Goal: Find specific page/section: Find specific page/section

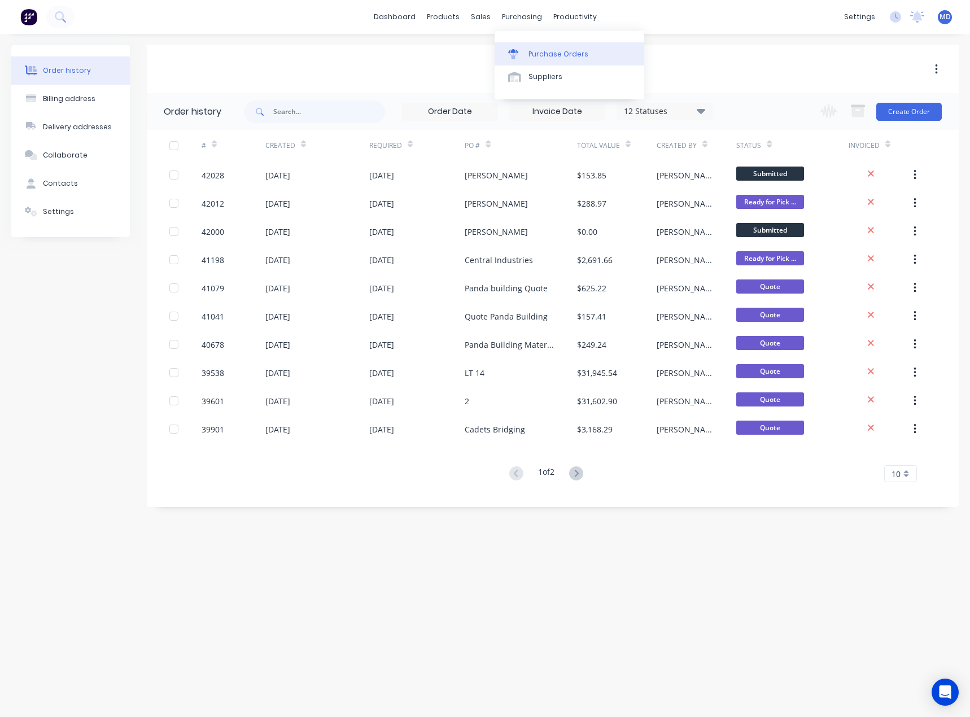
click at [561, 52] on div "Purchase Orders" at bounding box center [558, 54] width 60 height 10
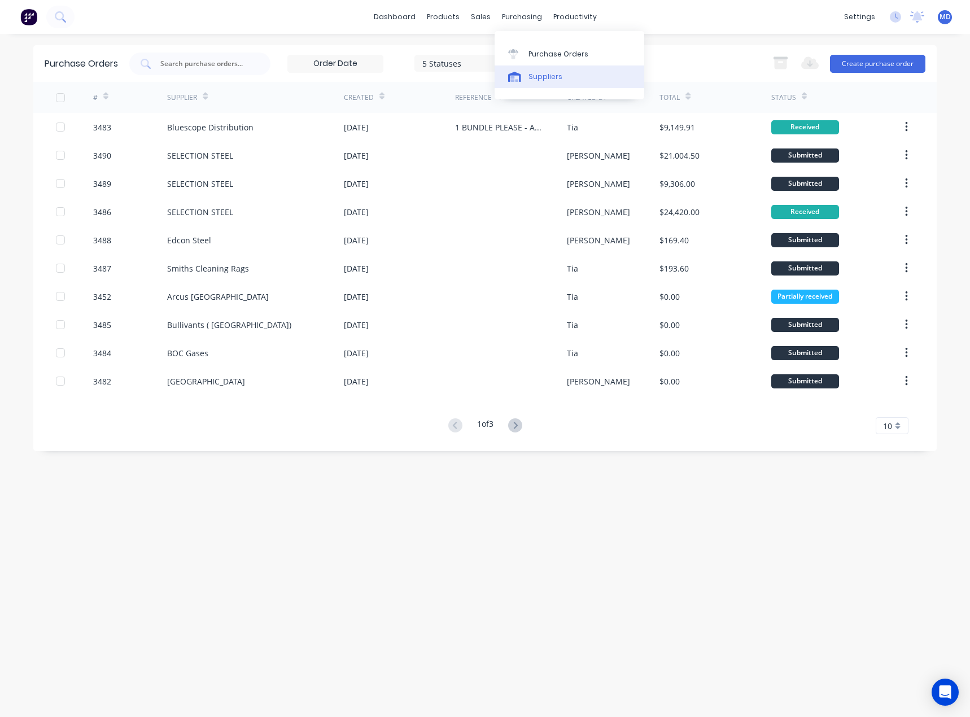
click at [556, 78] on div "Suppliers" at bounding box center [545, 77] width 34 height 10
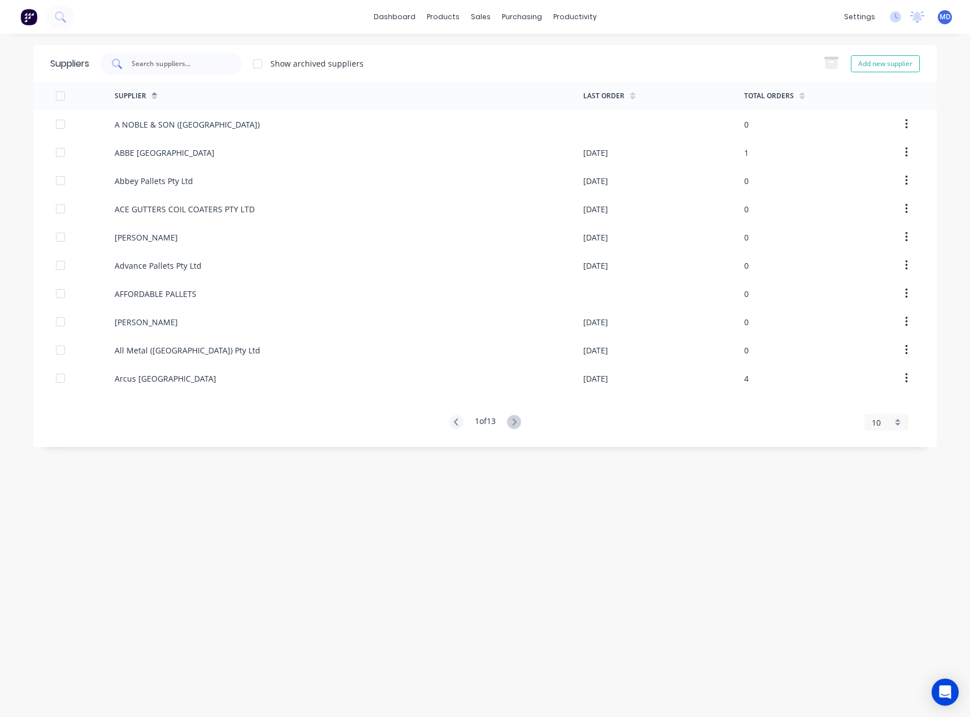
click at [194, 63] on input "text" at bounding box center [177, 63] width 94 height 11
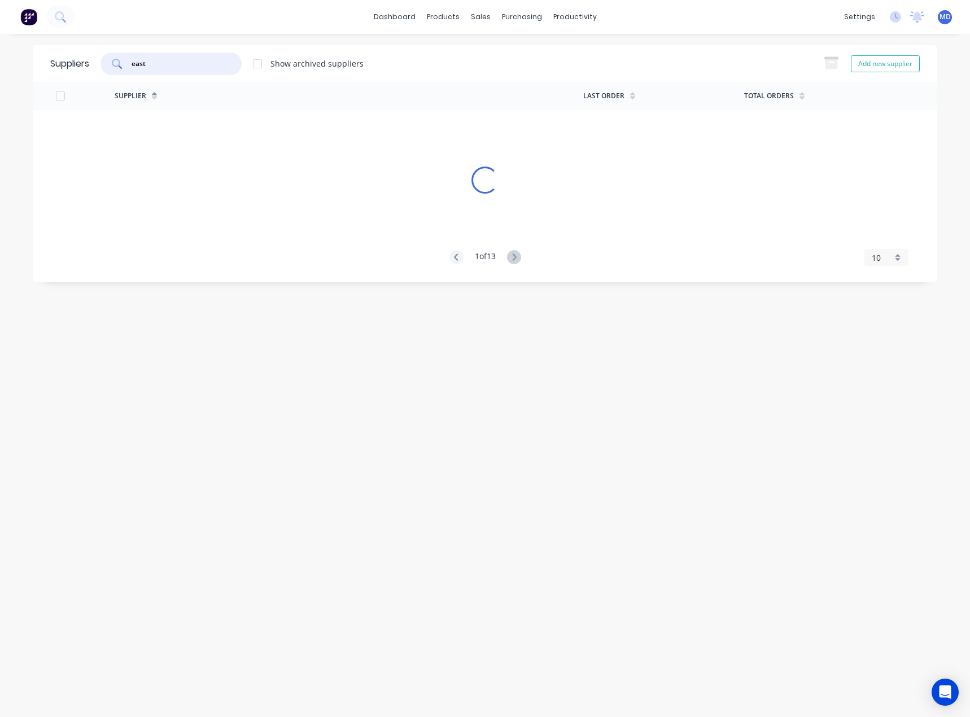
type input "east"
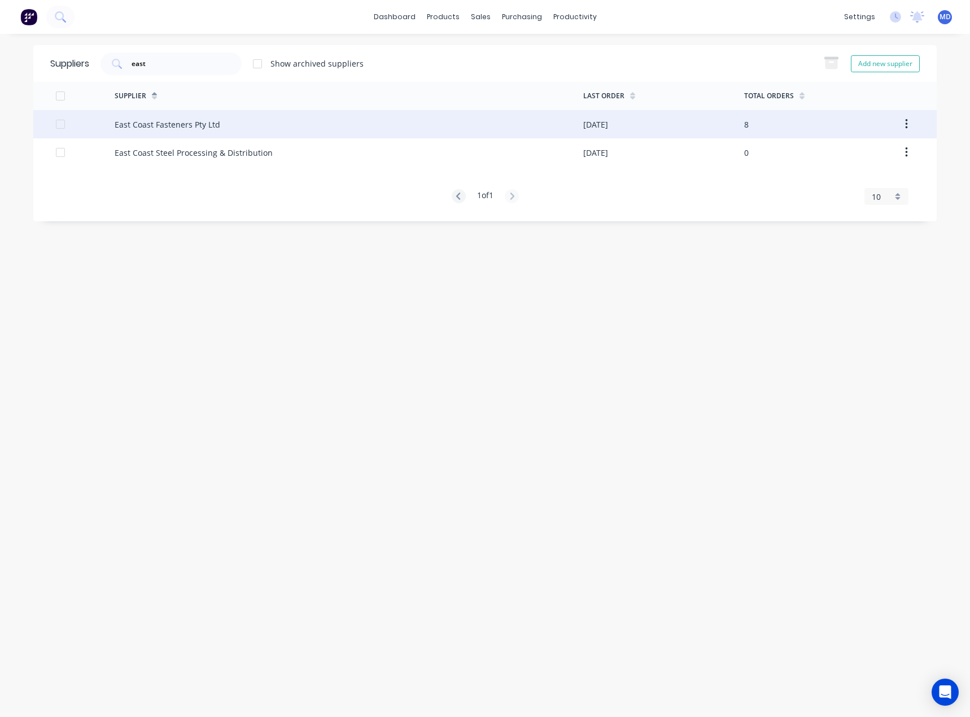
click at [175, 128] on div "East Coast Fasteners Pty Ltd" at bounding box center [168, 125] width 106 height 12
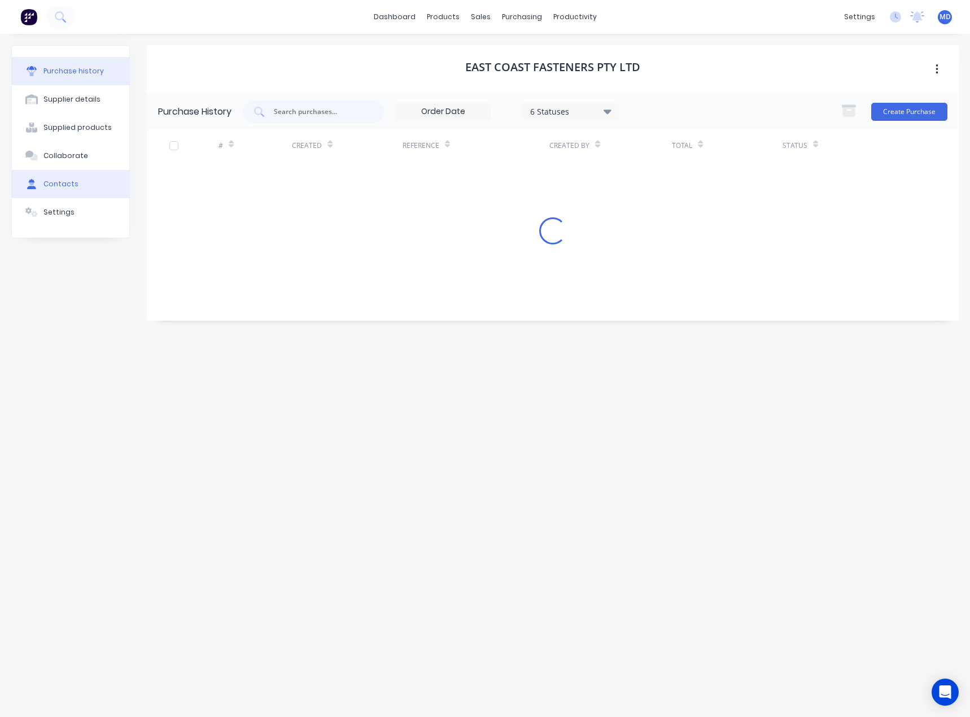
click at [65, 185] on div "Contacts" at bounding box center [60, 184] width 35 height 10
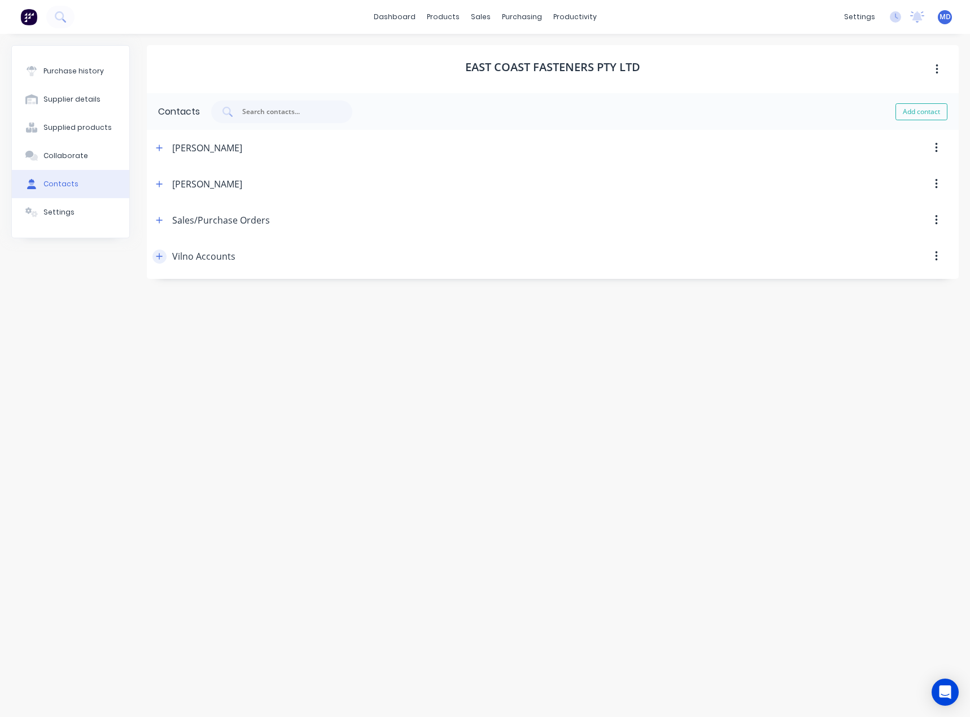
click at [159, 257] on icon "button" at bounding box center [159, 256] width 6 height 6
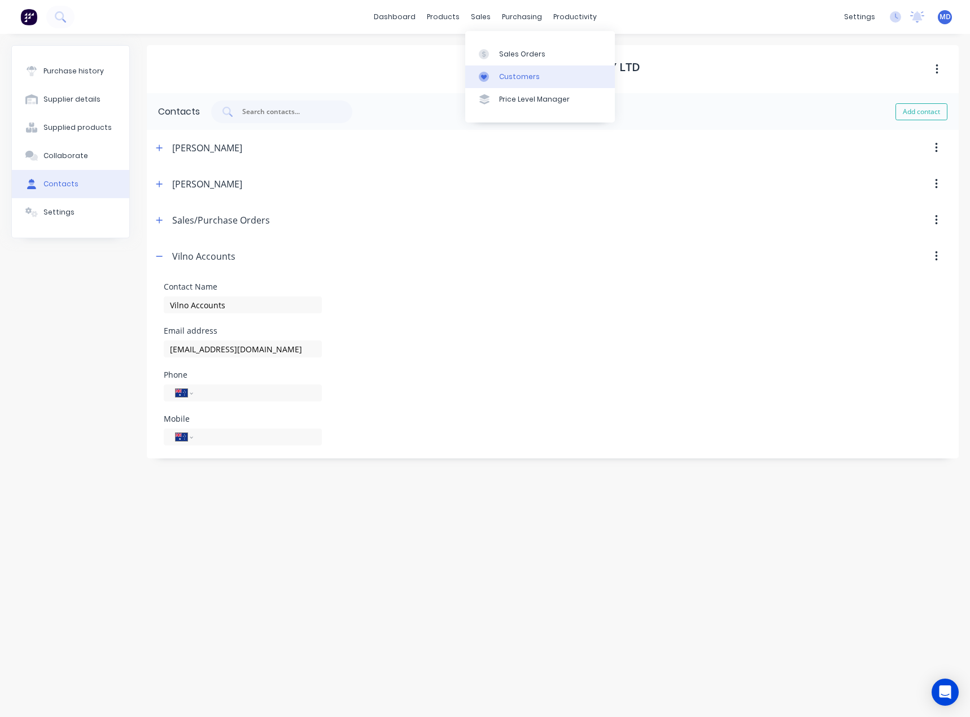
click at [525, 74] on div "Customers" at bounding box center [519, 77] width 41 height 10
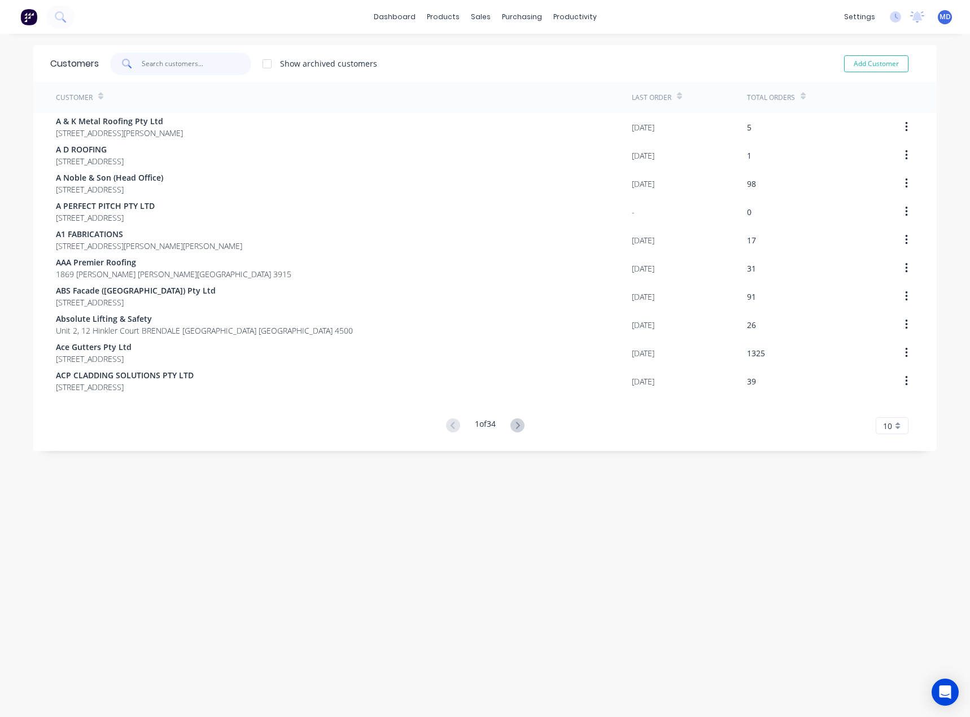
click at [187, 65] on input "text" at bounding box center [197, 63] width 110 height 23
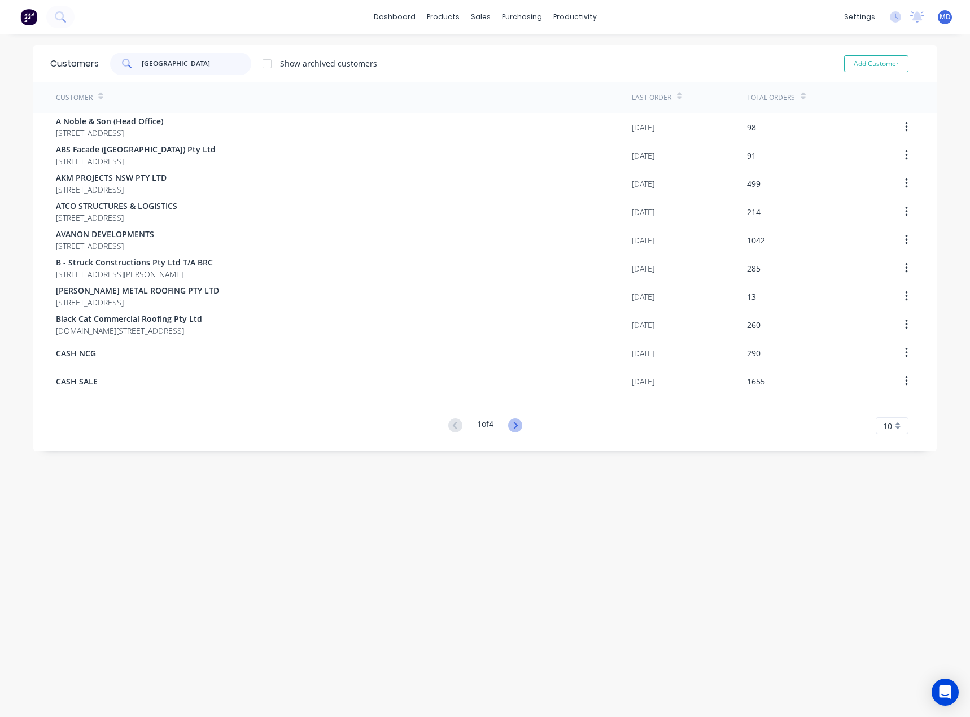
type input "[GEOGRAPHIC_DATA]"
click at [512, 423] on g at bounding box center [515, 425] width 14 height 14
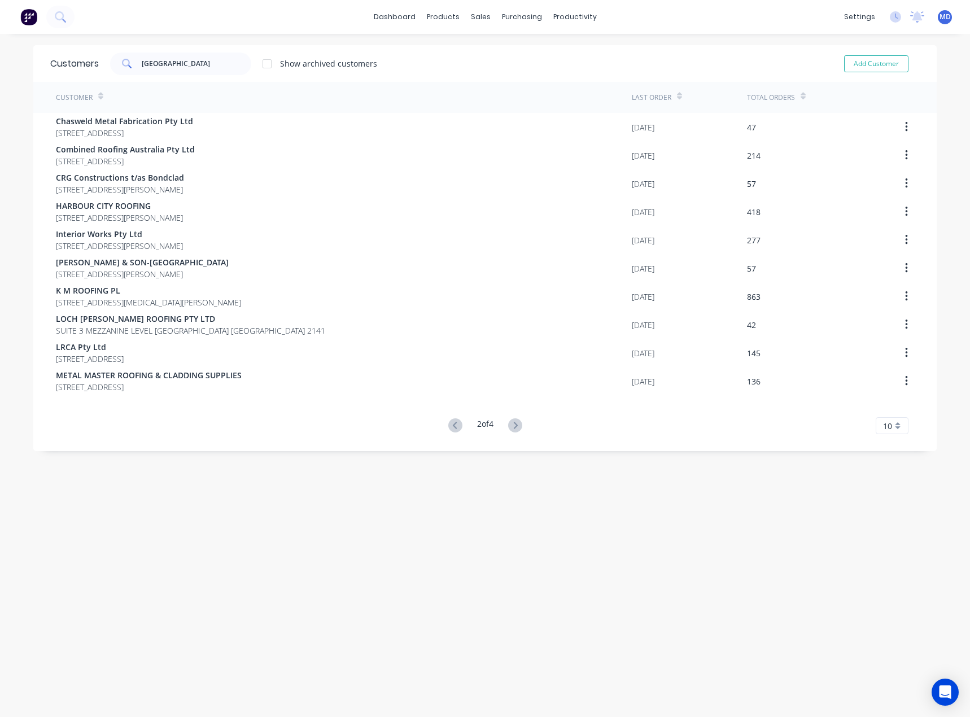
click at [513, 423] on icon at bounding box center [515, 425] width 4 height 7
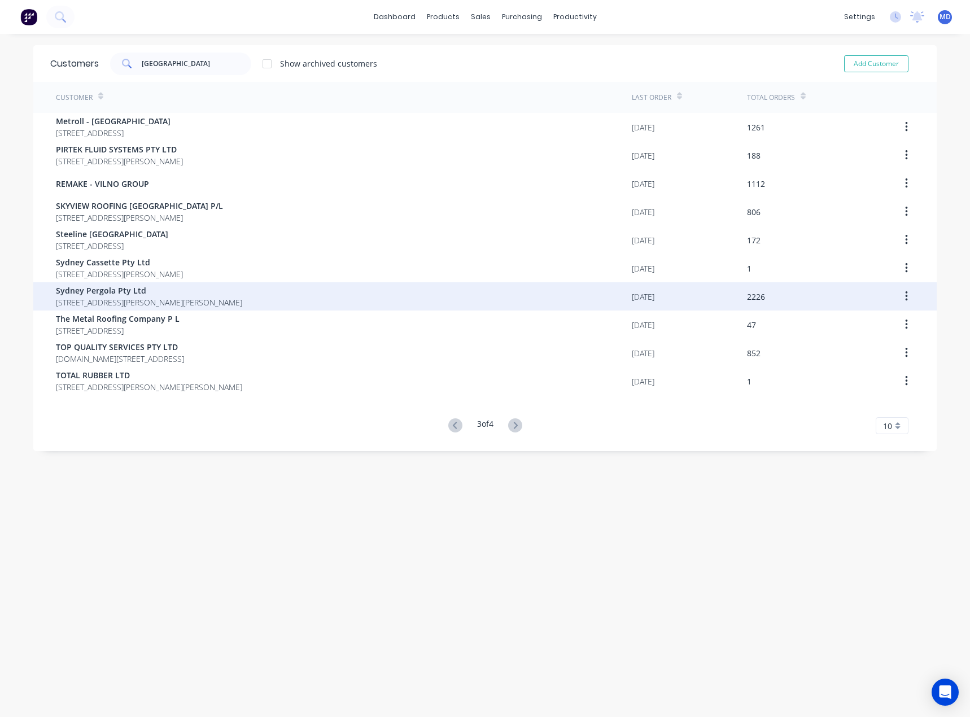
click at [107, 297] on span "[STREET_ADDRESS][PERSON_NAME][PERSON_NAME]" at bounding box center [149, 302] width 186 height 12
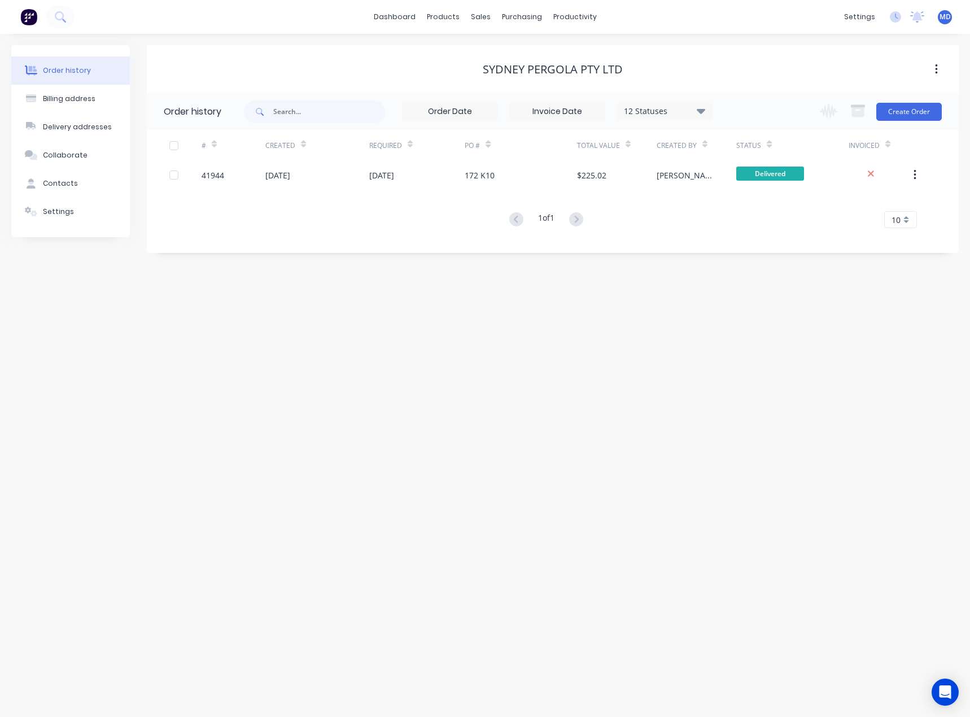
click at [701, 113] on icon at bounding box center [700, 110] width 8 height 5
click at [757, 241] on label at bounding box center [757, 241] width 0 height 0
click at [757, 247] on input "checkbox" at bounding box center [761, 246] width 9 height 11
checkbox input "true"
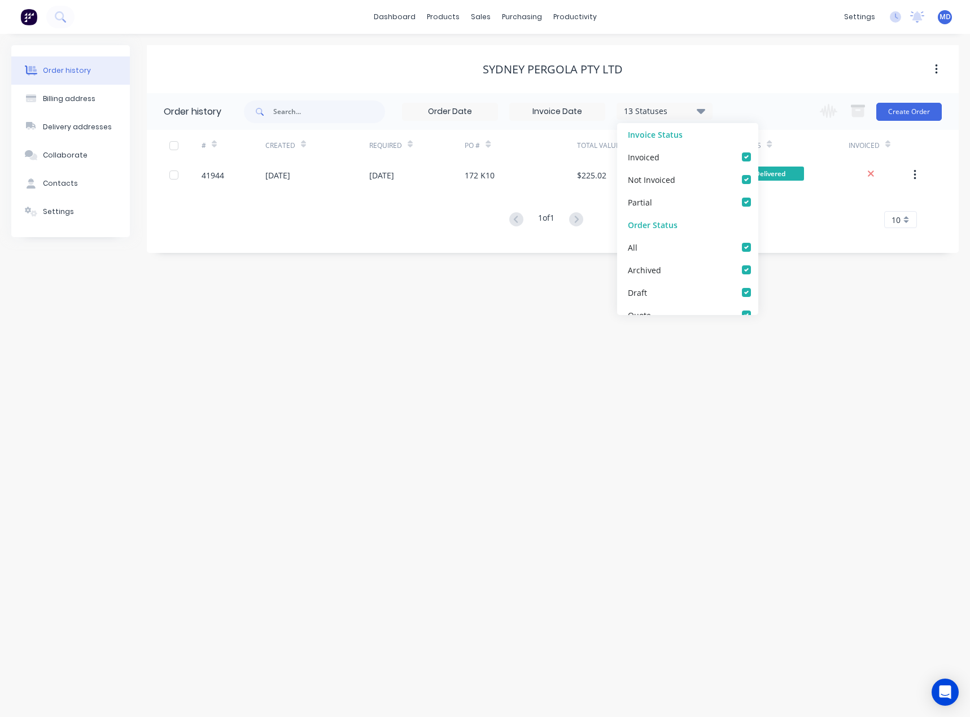
drag, startPoint x: 794, startPoint y: 305, endPoint x: 755, endPoint y: 407, distance: 109.3
click at [795, 307] on div "Order history Billing address Delivery addresses Collaborate Contacts Settings …" at bounding box center [485, 375] width 970 height 683
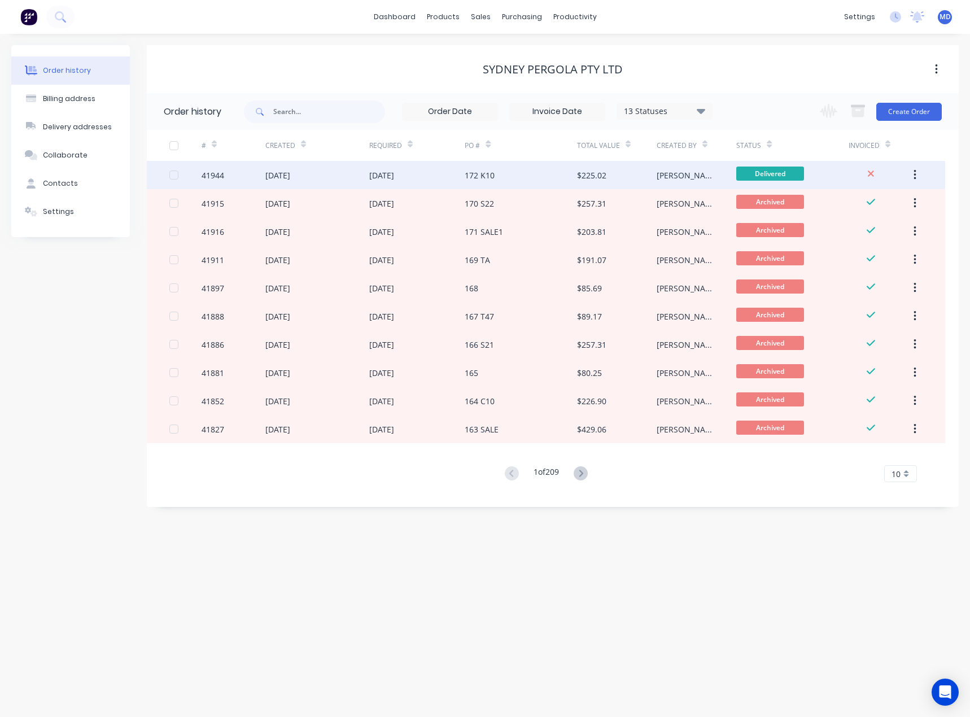
click at [388, 170] on div "[DATE]" at bounding box center [381, 175] width 25 height 12
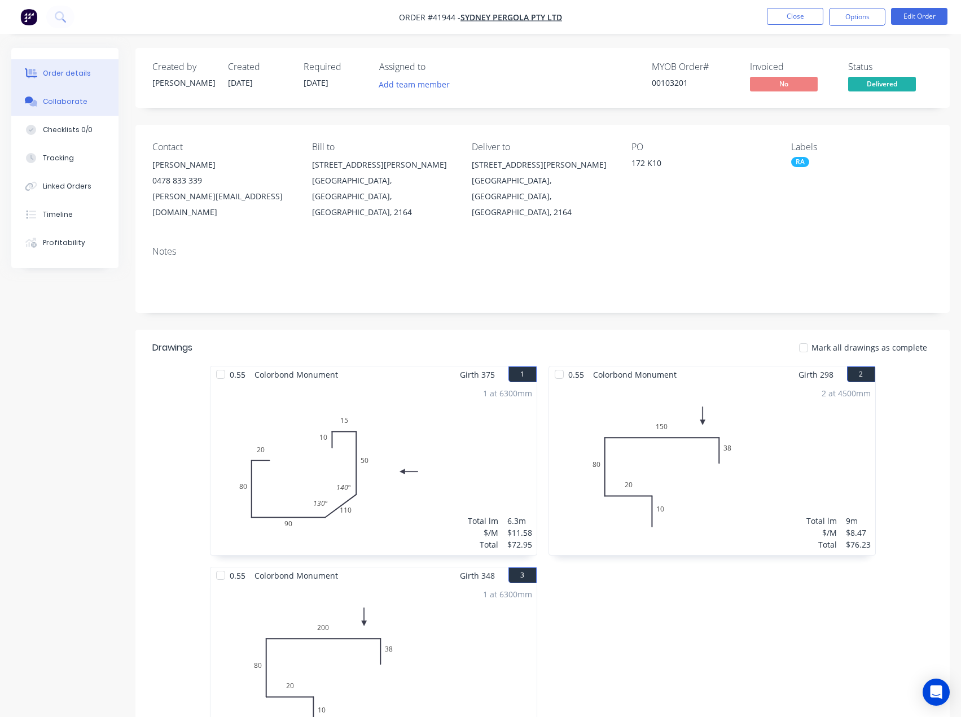
click at [59, 103] on div "Collaborate" at bounding box center [65, 102] width 45 height 10
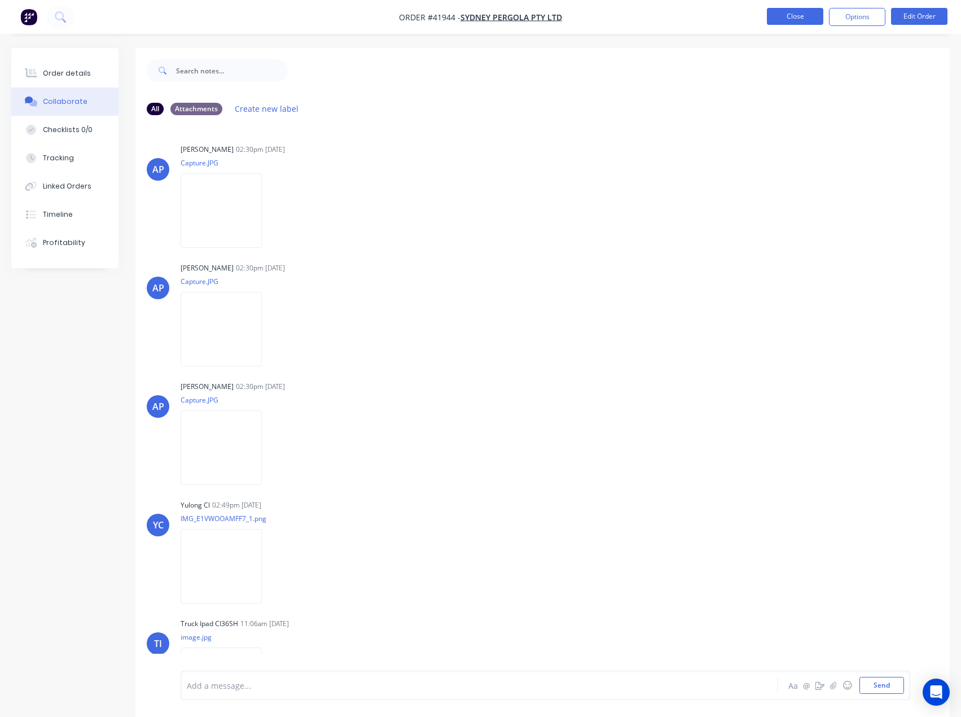
click at [795, 20] on button "Close" at bounding box center [795, 16] width 56 height 17
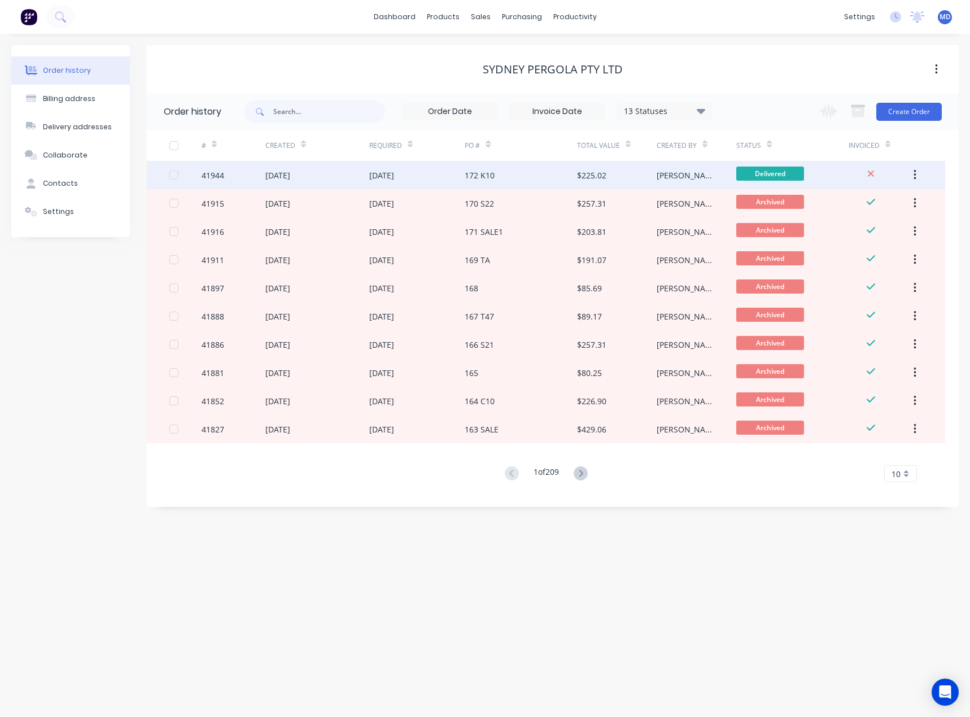
click at [429, 174] on div "[DATE]" at bounding box center [417, 175] width 96 height 28
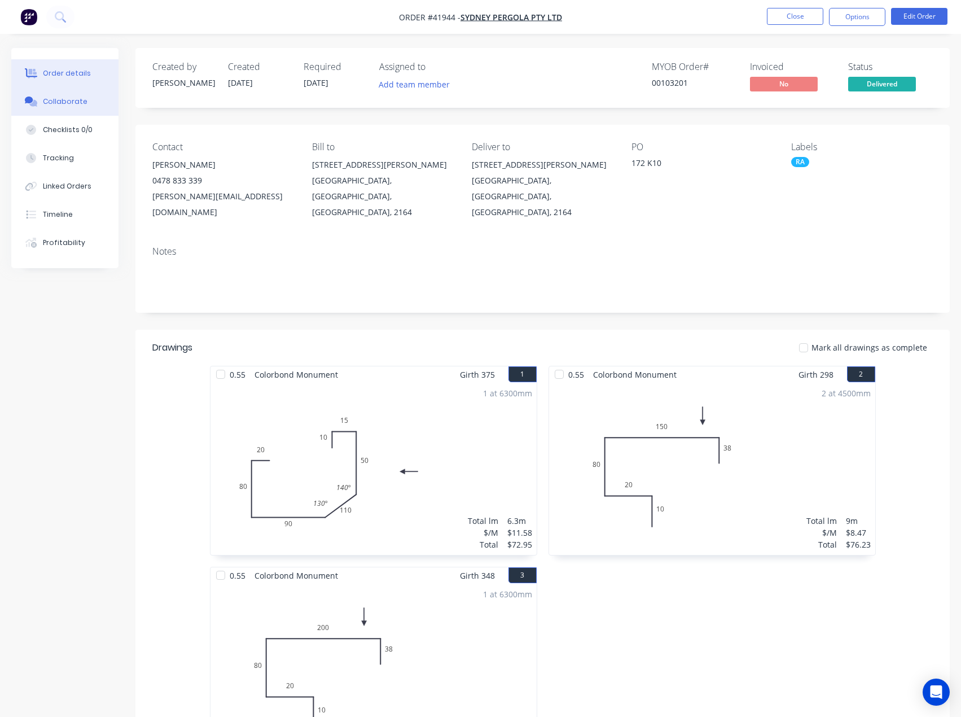
click at [67, 106] on div "Collaborate" at bounding box center [65, 102] width 45 height 10
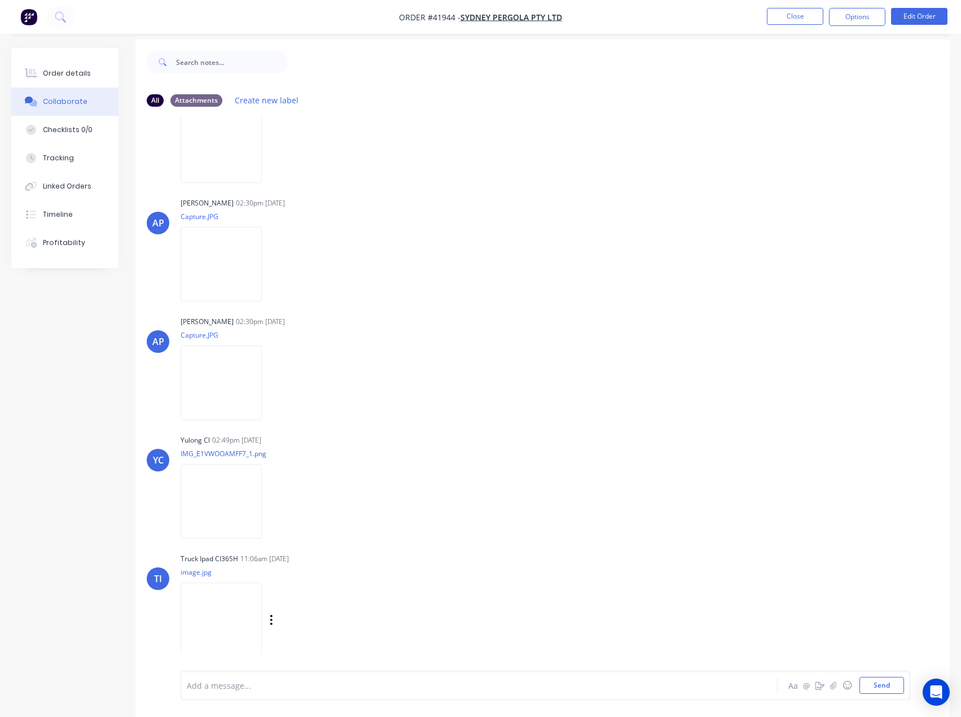
scroll to position [17, 0]
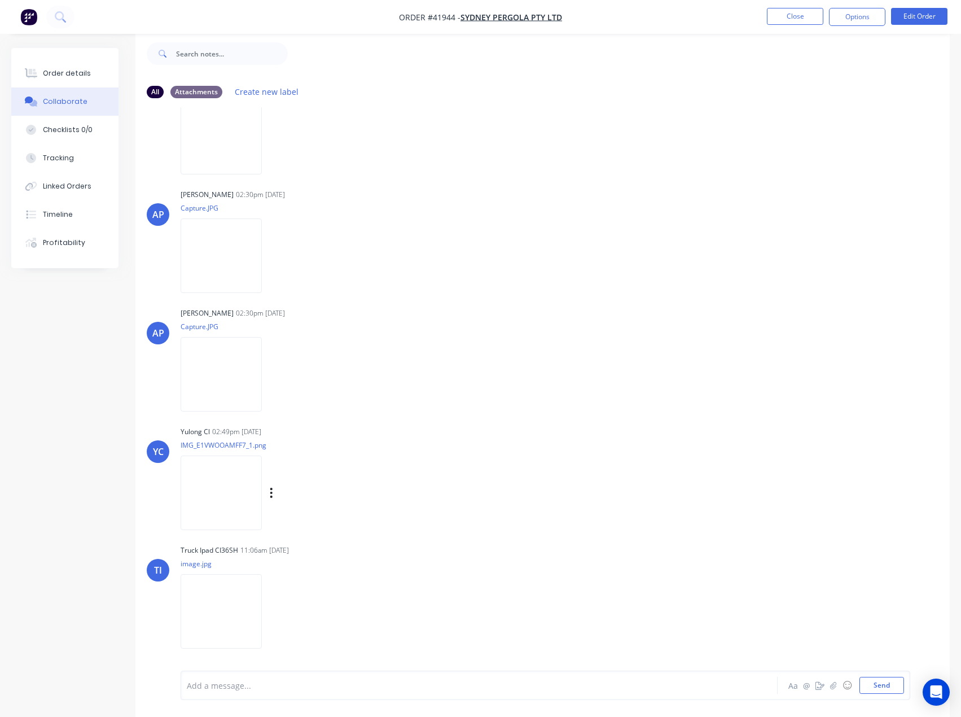
click at [212, 490] on img at bounding box center [221, 492] width 81 height 74
click at [795, 17] on button "Close" at bounding box center [795, 16] width 56 height 17
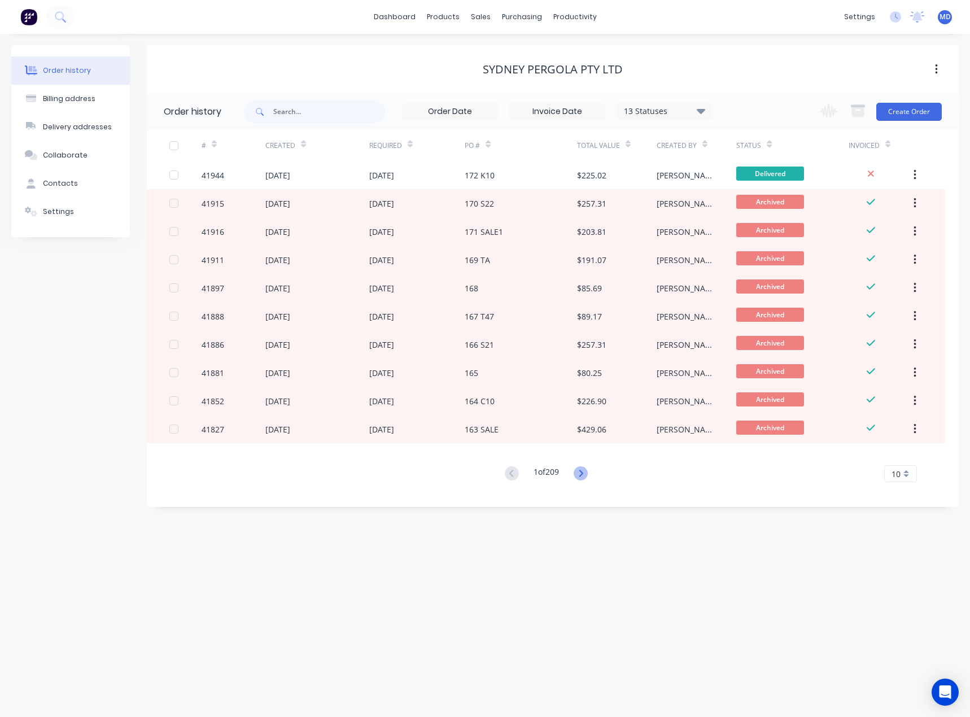
click at [582, 477] on icon at bounding box center [580, 473] width 14 height 14
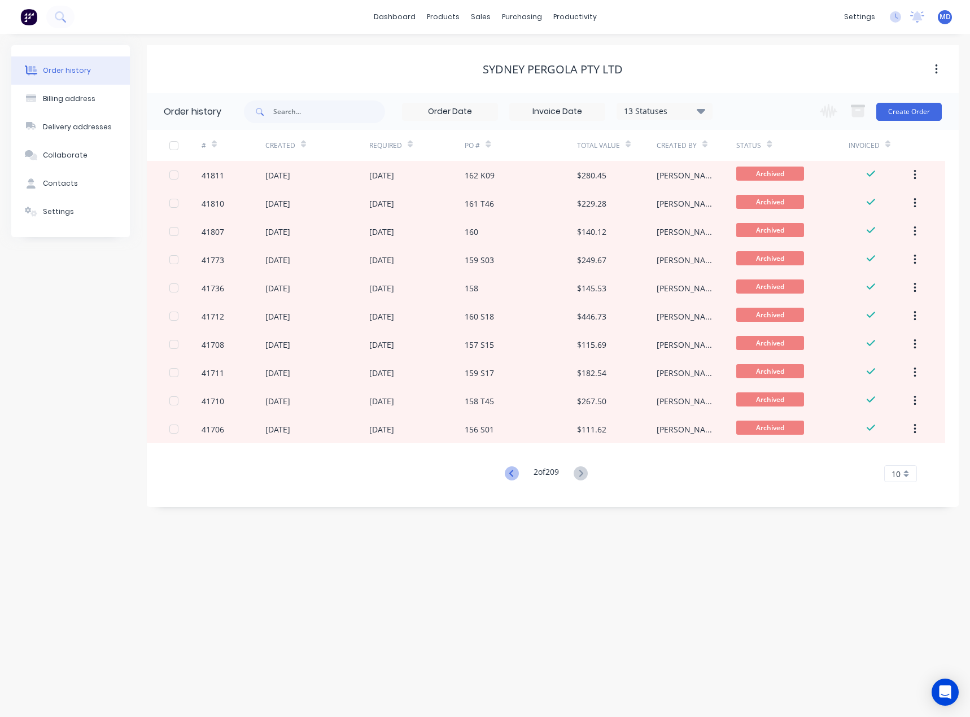
click at [508, 477] on icon at bounding box center [512, 473] width 14 height 14
click at [510, 74] on div "Customers" at bounding box center [519, 77] width 41 height 10
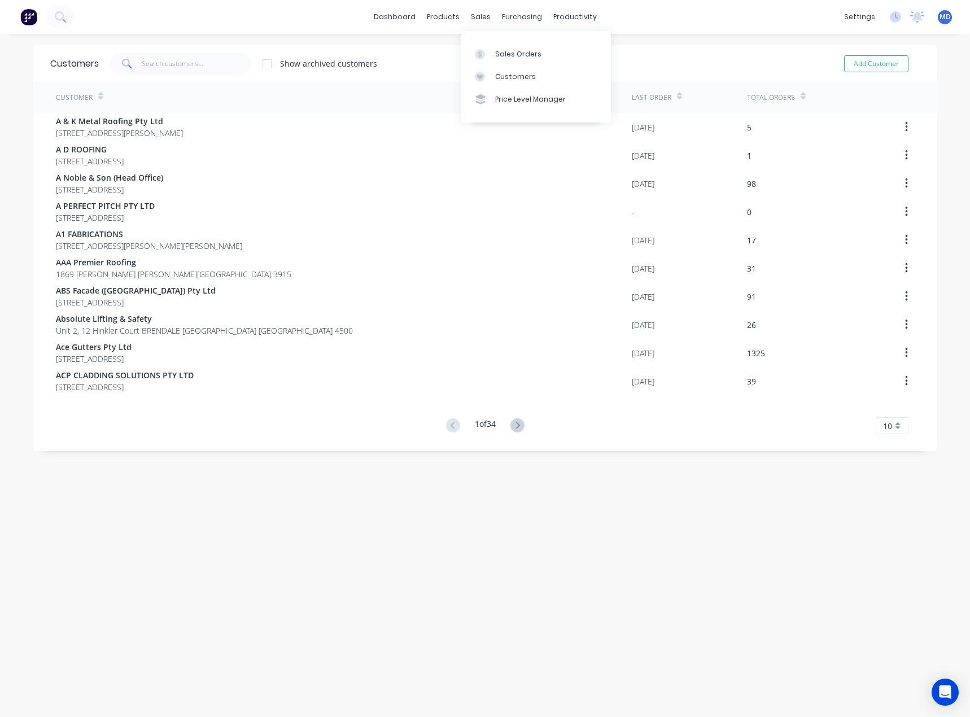
click at [515, 77] on div "Customers" at bounding box center [515, 77] width 41 height 10
click at [197, 73] on input "text" at bounding box center [197, 63] width 110 height 23
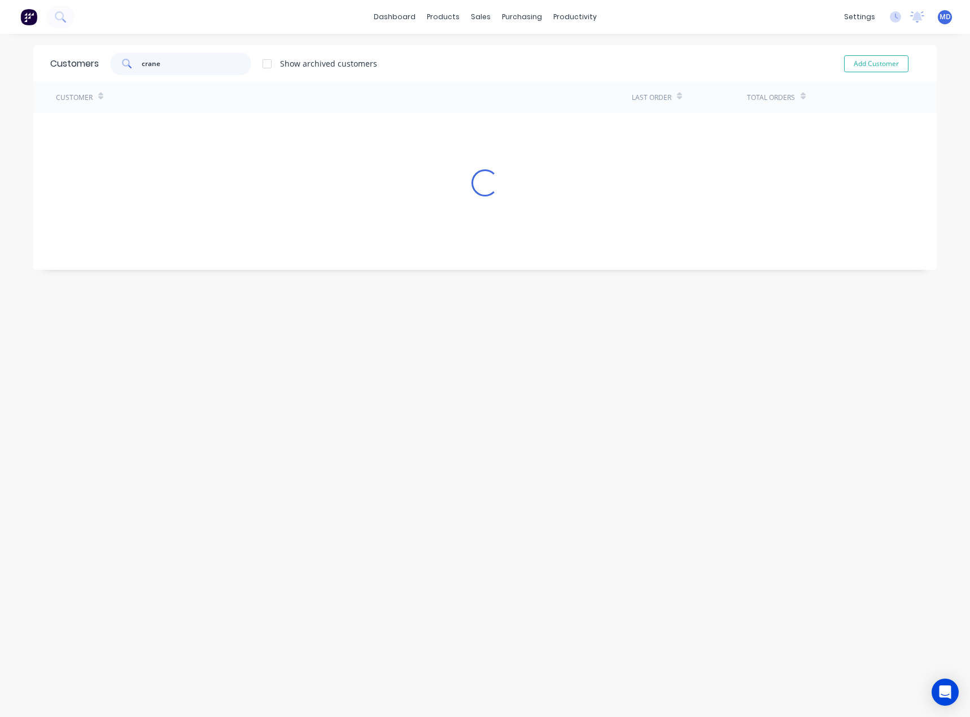
type input "crane"
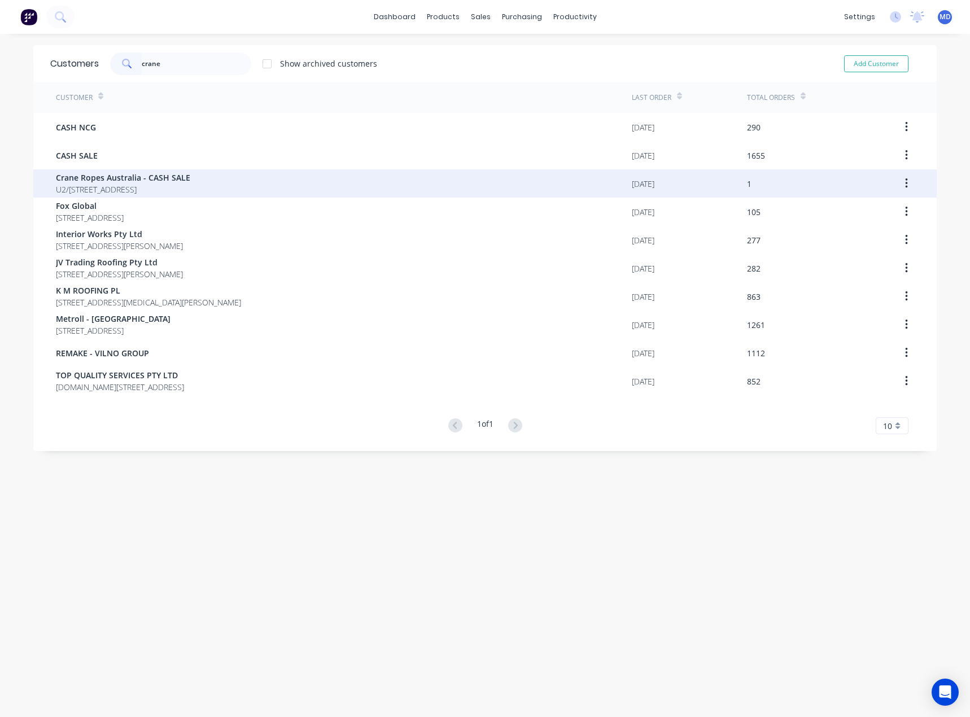
click at [135, 182] on span "Crane Ropes Australia - CASH SALE" at bounding box center [123, 178] width 134 height 12
